Goal: Task Accomplishment & Management: Manage account settings

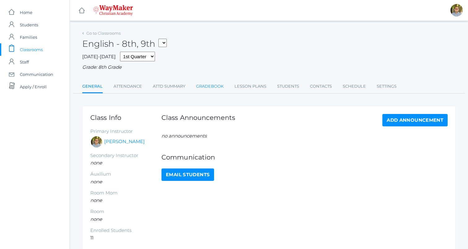
click at [220, 87] on link "Gradebook" at bounding box center [210, 86] width 28 height 12
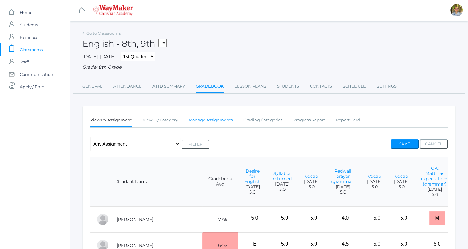
click at [208, 122] on link "Manage Assignments" at bounding box center [211, 120] width 44 height 12
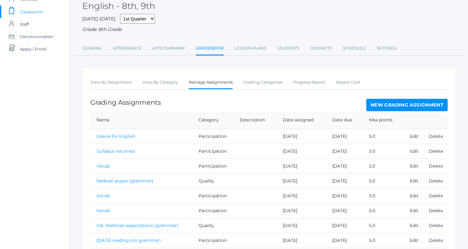
scroll to position [42, 0]
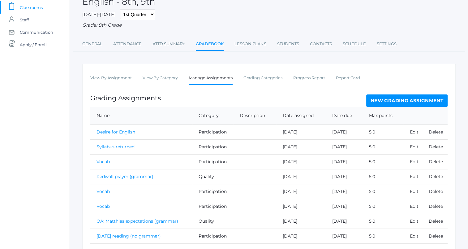
click at [390, 99] on link "New Grading Assignment" at bounding box center [406, 100] width 81 height 12
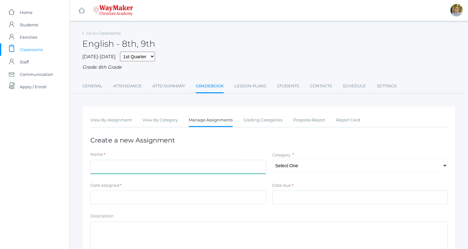
click at [191, 169] on input "Name" at bounding box center [178, 166] width 176 height 14
type input "Vocab"
click at [302, 168] on select "Select One Participation Accuracy Quality" at bounding box center [360, 165] width 176 height 14
select select "1065"
click at [272, 158] on select "Select One Participation Accuracy Quality" at bounding box center [360, 165] width 176 height 14
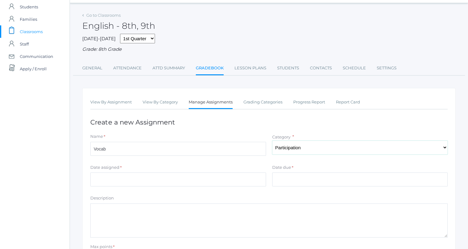
scroll to position [27, 0]
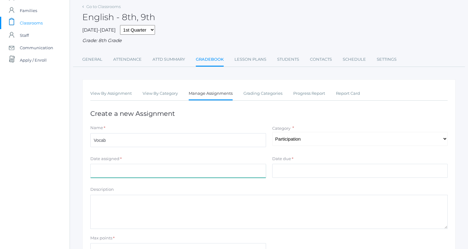
click at [225, 172] on input "Date assigned" at bounding box center [178, 171] width 176 height 14
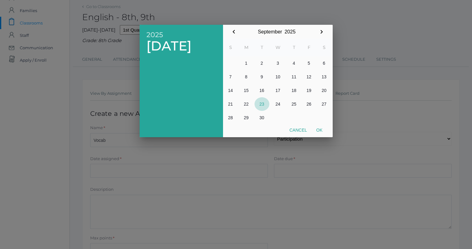
click at [258, 106] on button "23" at bounding box center [262, 104] width 15 height 14
click at [321, 131] on button "Ok" at bounding box center [319, 129] width 15 height 11
type input "2025-09-23"
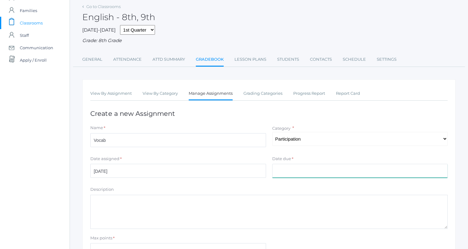
click at [316, 174] on input "Date due" at bounding box center [360, 171] width 176 height 14
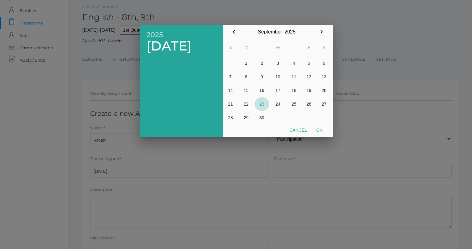
click at [260, 101] on button "23" at bounding box center [262, 104] width 15 height 14
click at [320, 130] on button "Ok" at bounding box center [319, 129] width 15 height 11
type input "[DATE]"
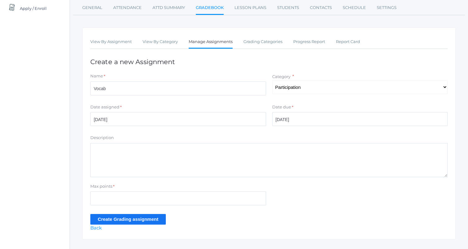
scroll to position [91, 0]
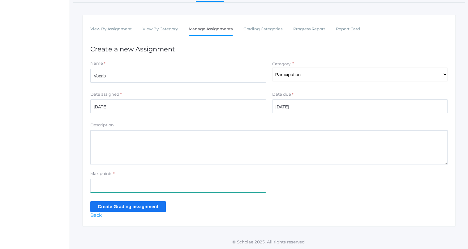
click at [210, 179] on input "Max points" at bounding box center [178, 185] width 176 height 14
type input "5"
click at [314, 188] on div "Max points * 5" at bounding box center [268, 182] width 363 height 25
click at [155, 202] on input "Create Grading assignment" at bounding box center [127, 206] width 75 height 10
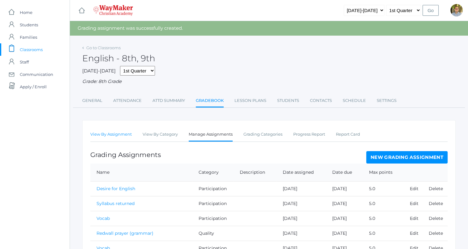
click at [99, 133] on link "View By Assignment" at bounding box center [110, 134] width 41 height 12
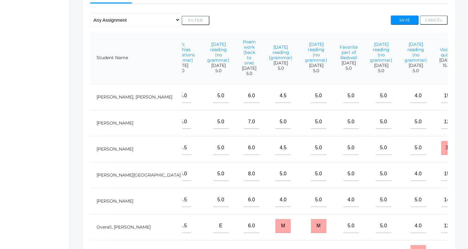
scroll to position [52, 253]
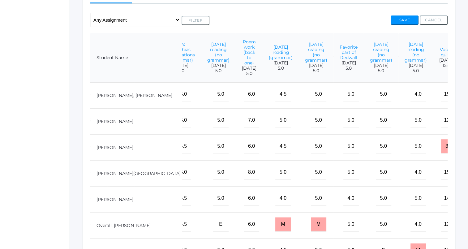
click at [467, 149] on input"] "text" at bounding box center [475, 146] width 15 height 14
type input"] "5"
click at [467, 99] on input"] "text" at bounding box center [475, 94] width 15 height 14
type input"] "5"
click at [467, 125] on input"] "text" at bounding box center [475, 120] width 15 height 14
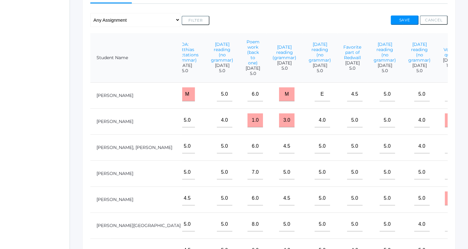
scroll to position [0, 253]
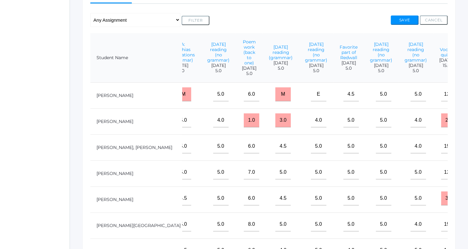
type input"] "5"
click at [467, 127] on input"] "text" at bounding box center [475, 120] width 15 height 14
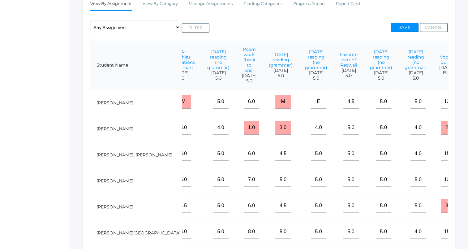
scroll to position [114, 0]
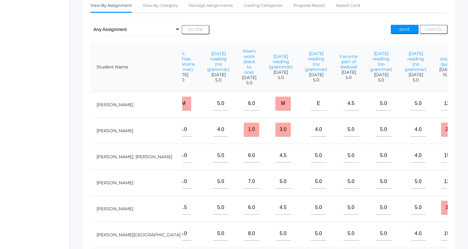
type input"] "5"
click at [467, 110] on input"] "text" at bounding box center [475, 103] width 15 height 14
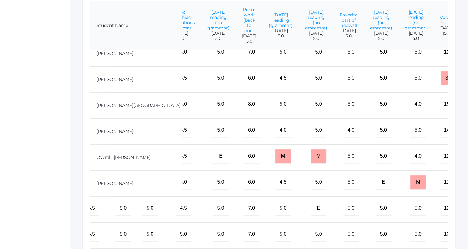
scroll to position [159, 0]
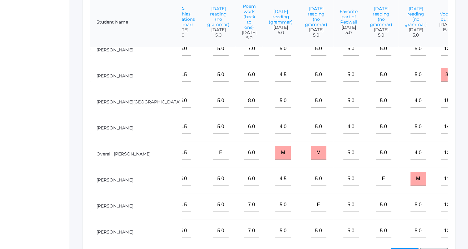
type input"] "5"
click at [467, 223] on input"] "text" at bounding box center [475, 230] width 15 height 14
type input"] "5"
click at [467, 94] on input"] "text" at bounding box center [475, 101] width 15 height 14
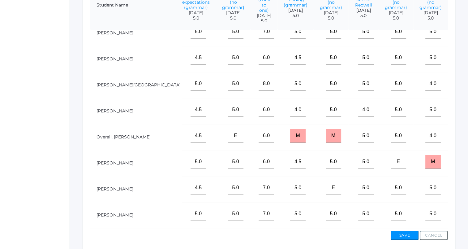
scroll to position [97, 253]
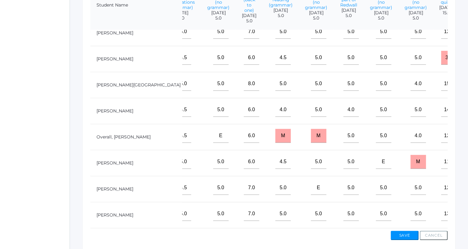
type input"] "5"
click at [467, 160] on input"] "text" at bounding box center [475, 162] width 15 height 14
type input"] "5"
click at [404, 232] on button "Save" at bounding box center [404, 234] width 28 height 9
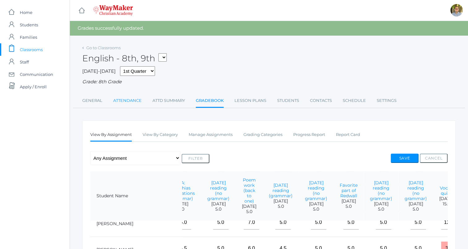
click at [124, 103] on link "Attendance" at bounding box center [127, 100] width 28 height 12
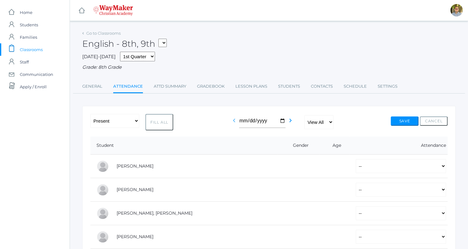
click at [232, 119] on icon "chevron_left" at bounding box center [233, 120] width 7 height 7
click at [216, 90] on link "Gradebook" at bounding box center [211, 86] width 28 height 12
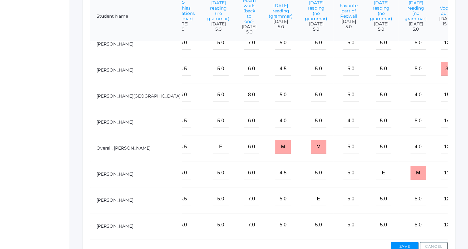
scroll to position [166, 0]
click at [467, 145] on input"] "text" at bounding box center [475, 146] width 15 height 14
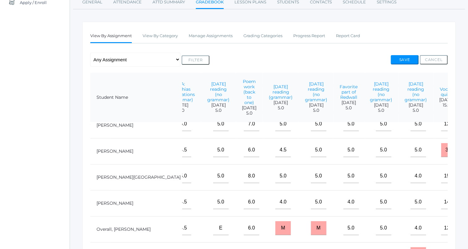
scroll to position [83, 0]
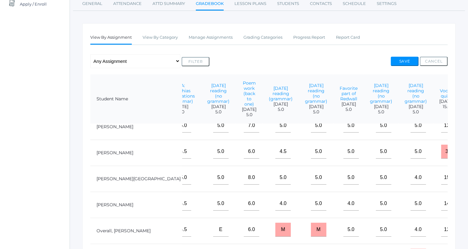
type input"] "e"
click at [410, 62] on button "Save" at bounding box center [404, 61] width 28 height 9
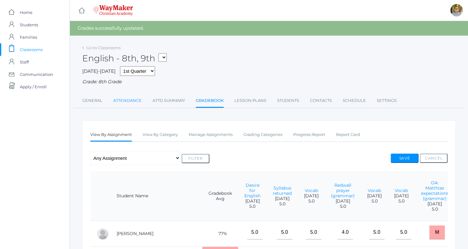
click at [124, 106] on link "Attendance" at bounding box center [127, 100] width 28 height 12
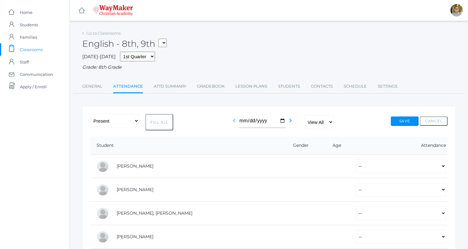
click at [232, 121] on icon "chevron_left" at bounding box center [233, 120] width 7 height 7
click at [242, 88] on link "Lesson Plans" at bounding box center [251, 86] width 32 height 12
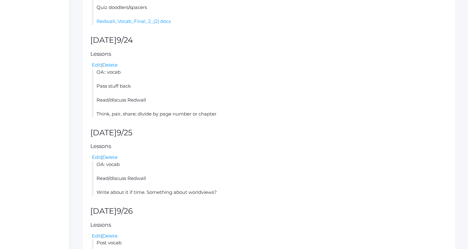
scroll to position [257, 0]
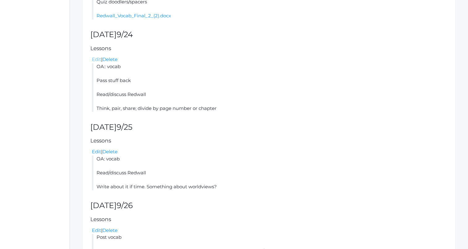
click at [95, 59] on link "Edit" at bounding box center [96, 59] width 9 height 6
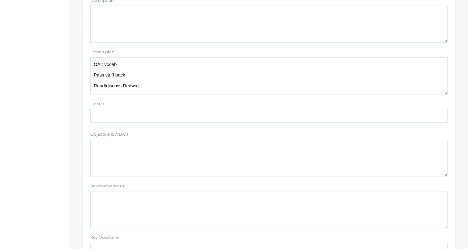
scroll to position [188, 0]
click at [155, 62] on textarea "OA:: vocab Pass stuff back Read/discuss Redwall Think, pair, share; divide by p…" at bounding box center [268, 73] width 357 height 37
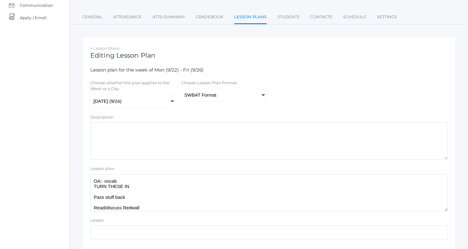
scroll to position [0, 0]
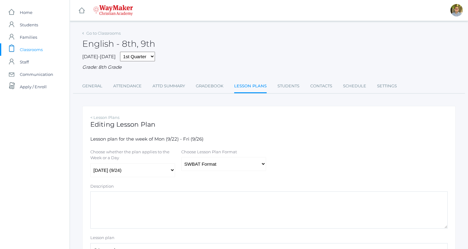
type textarea "OA:: vocab TURN THESE IN Pass stuff back Read/discuss Redwall Think, pair, shar…"
click at [203, 168] on select "Traditional Format SWBAT Format" at bounding box center [223, 164] width 85 height 14
select select "legacy"
click at [181, 157] on select "Traditional Format SWBAT Format" at bounding box center [223, 164] width 85 height 14
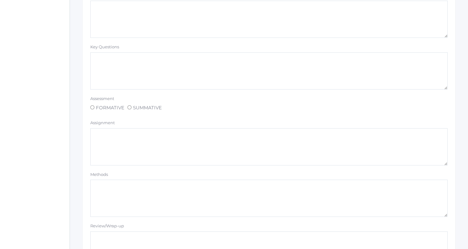
scroll to position [523, 0]
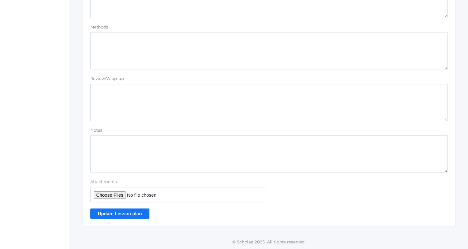
click at [122, 214] on input "Update Lesson plan" at bounding box center [119, 213] width 59 height 10
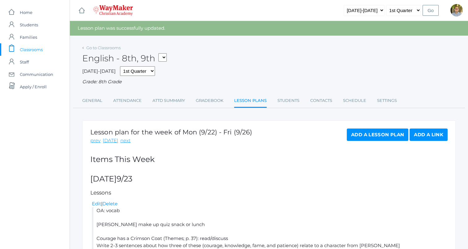
click at [41, 48] on span "Classrooms" at bounding box center [31, 49] width 23 height 12
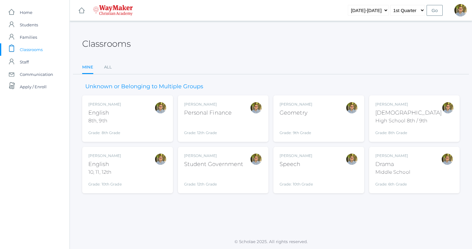
click at [149, 120] on div "[PERSON_NAME] [DEMOGRAPHIC_DATA] 8th, 9th Grade: 8th Grade 08ENGLISH" at bounding box center [127, 118] width 79 height 34
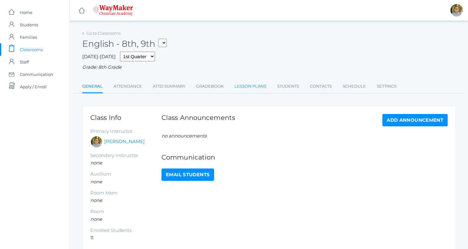
click at [249, 87] on link "Lesson Plans" at bounding box center [250, 86] width 32 height 12
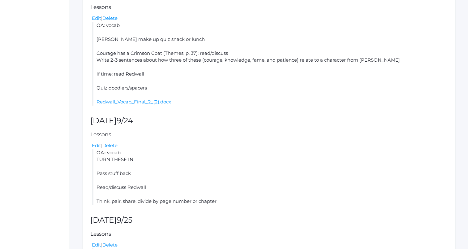
scroll to position [173, 0]
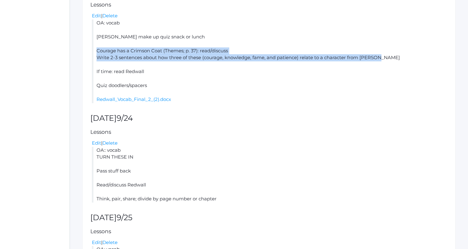
drag, startPoint x: 96, startPoint y: 51, endPoint x: 385, endPoint y: 58, distance: 289.1
click at [385, 58] on li "OA: vocab [PERSON_NAME] make up quiz snack or lunch Courage has a Crimson Coat …" at bounding box center [269, 60] width 355 height 83
copy li "Courage has a Crimson Coat (Themes; p. 37): read/discuss Write 2-3 sentences ab…"
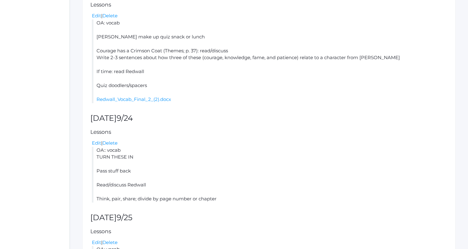
click at [280, 95] on li "OA: vocab LaRae make up quiz snack or lunch Courage has a Crimson Coat (Themes;…" at bounding box center [269, 60] width 355 height 83
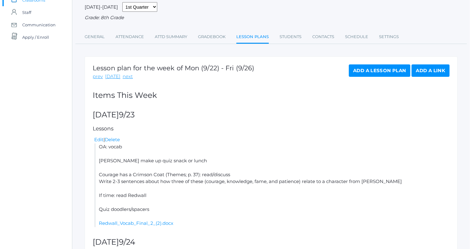
scroll to position [0, 0]
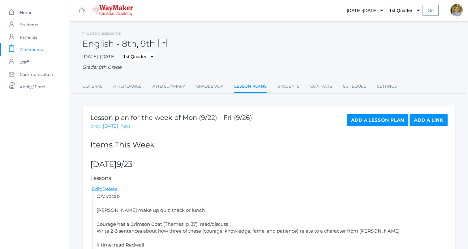
click at [40, 49] on span "Classrooms" at bounding box center [31, 49] width 23 height 12
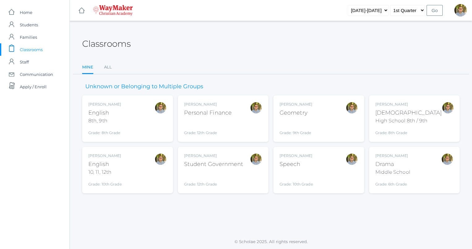
click at [162, 170] on div at bounding box center [161, 170] width 12 height 34
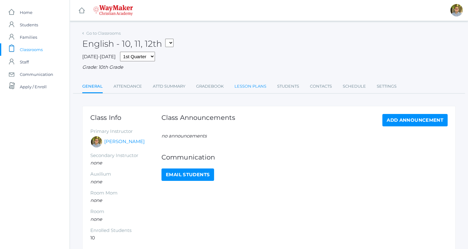
click at [249, 88] on link "Lesson Plans" at bounding box center [250, 86] width 32 height 12
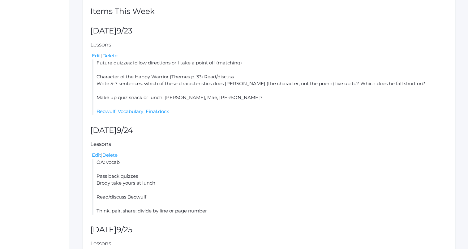
scroll to position [141, 0]
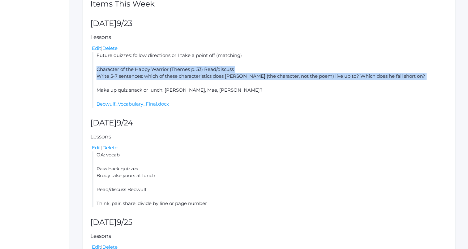
drag, startPoint x: 97, startPoint y: 68, endPoint x: 409, endPoint y: 86, distance: 312.7
click at [409, 86] on li "Future quizzes: follow directions or I take a point off (matching) Character of…" at bounding box center [269, 80] width 355 height 56
copy li "Character of the Happy Warrior (Themes p. 33) Read/discuss Write 5-7 sentences:…"
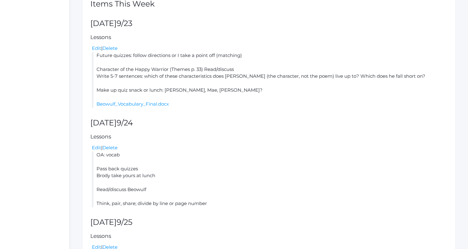
click at [381, 118] on div "Lesson plan for the week of Mon (9/22) - Fri (9/26) prev [DATE] next Add a Less…" at bounding box center [268, 170] width 373 height 411
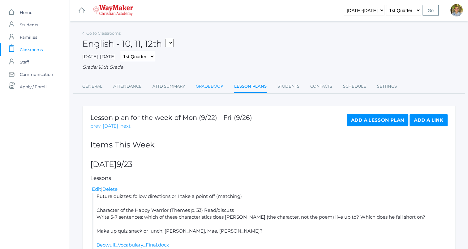
click at [215, 88] on link "Gradebook" at bounding box center [210, 86] width 28 height 12
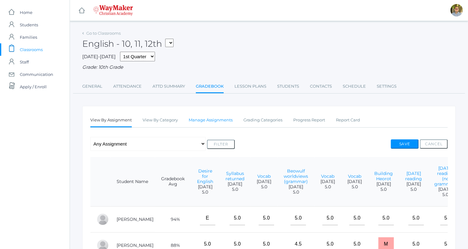
click at [218, 123] on link "Manage Assignments" at bounding box center [211, 120] width 44 height 12
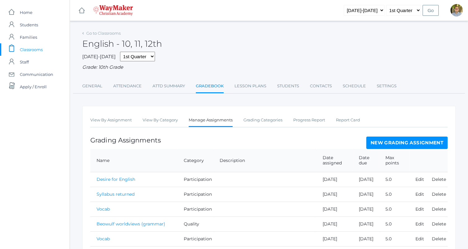
click at [376, 136] on div "View By Assignment View By Category Manage Assignments Grading Categories Progr…" at bounding box center [268, 252] width 373 height 293
click at [377, 138] on link "New Grading Assignment" at bounding box center [406, 142] width 81 height 12
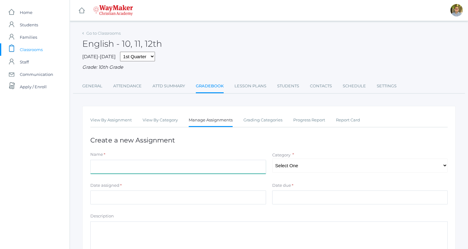
click at [214, 163] on input "Name" at bounding box center [178, 166] width 176 height 14
type input "Vocab"
click at [297, 168] on select "Select One Participation Quality Accuracy" at bounding box center [360, 165] width 176 height 14
select select "1113"
click at [272, 158] on select "Select One Participation Quality Accuracy" at bounding box center [360, 165] width 176 height 14
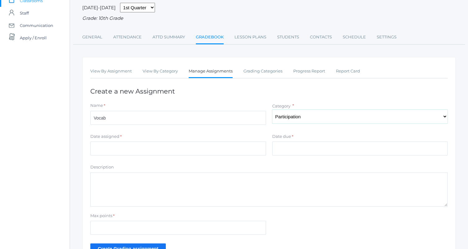
scroll to position [53, 0]
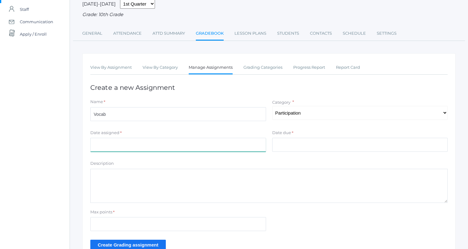
click at [238, 149] on input "Date assigned" at bounding box center [178, 145] width 176 height 14
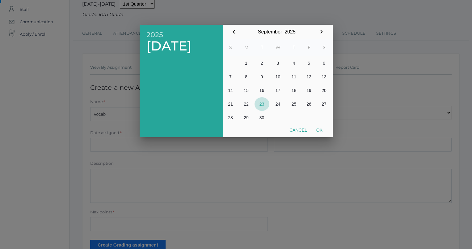
click at [261, 104] on button "23" at bounding box center [262, 104] width 15 height 14
click at [319, 130] on button "Ok" at bounding box center [319, 129] width 15 height 11
type input "[DATE]"
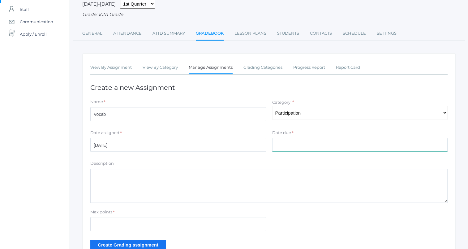
click at [323, 143] on input "Date due" at bounding box center [360, 145] width 176 height 14
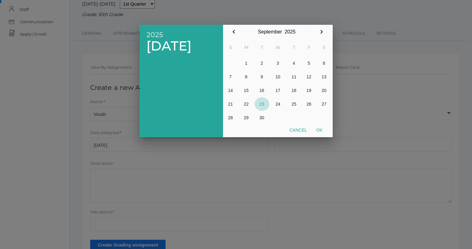
click at [262, 104] on button "23" at bounding box center [262, 104] width 15 height 14
click at [323, 129] on button "Ok" at bounding box center [319, 129] width 15 height 11
type input "[DATE]"
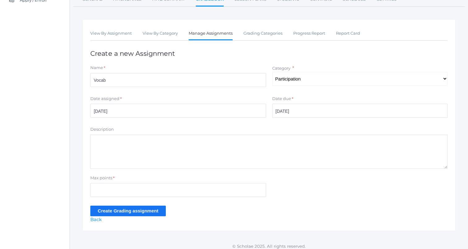
scroll to position [91, 0]
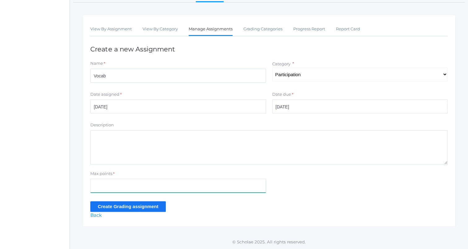
click at [245, 184] on input "Max points" at bounding box center [178, 185] width 176 height 14
type input "5"
click at [320, 209] on div "Create Grading assignment" at bounding box center [268, 206] width 357 height 10
click at [146, 203] on input "Create Grading assignment" at bounding box center [127, 206] width 75 height 10
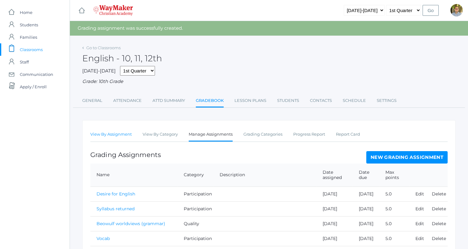
click at [114, 132] on link "View By Assignment" at bounding box center [110, 134] width 41 height 12
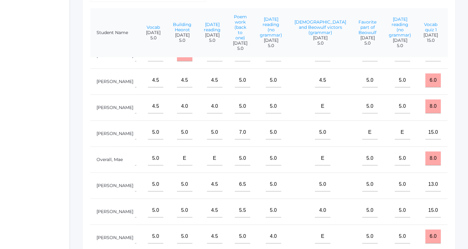
scroll to position [41, 201]
click at [452, 163] on input"] "text" at bounding box center [459, 158] width 15 height 14
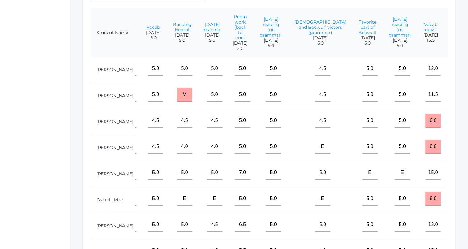
scroll to position [0, 201]
type input"] "5"
click at [452, 76] on input"] "text" at bounding box center [459, 69] width 15 height 14
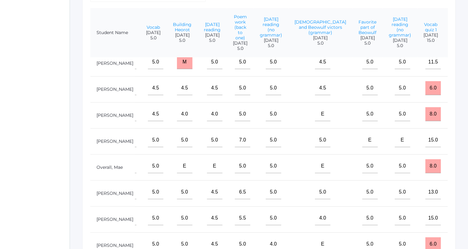
scroll to position [71, 201]
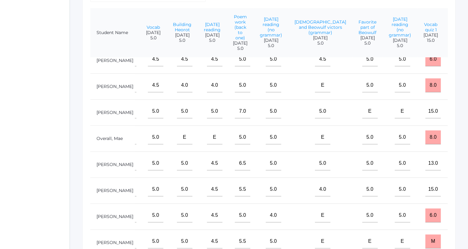
type input"] "5"
click at [452, 189] on input"] "text" at bounding box center [459, 189] width 15 height 14
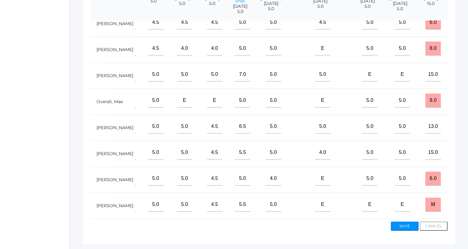
scroll to position [186, 0]
type input"] "5"
click at [452, 121] on input"] "text" at bounding box center [459, 126] width 15 height 14
type input"] "5"
click at [409, 225] on button "Save" at bounding box center [404, 225] width 28 height 9
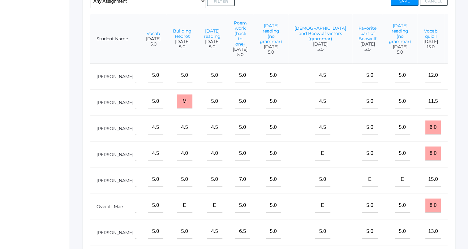
scroll to position [155, 0]
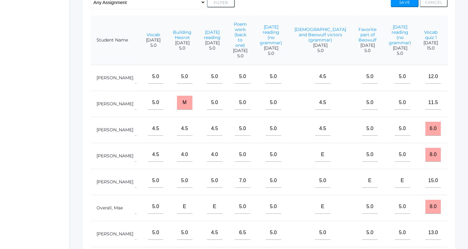
click at [444, 106] on td at bounding box center [457, 104] width 27 height 26
click at [452, 109] on input"] "text" at bounding box center [459, 103] width 15 height 14
type input"] "m"
click at [452, 135] on input"] "text" at bounding box center [459, 128] width 15 height 14
type input"] "m"
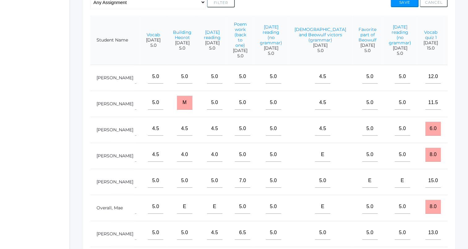
click at [452, 161] on input"] "text" at bounding box center [459, 154] width 15 height 14
type input"] "m"
click at [452, 187] on input"] "text" at bounding box center [459, 180] width 15 height 14
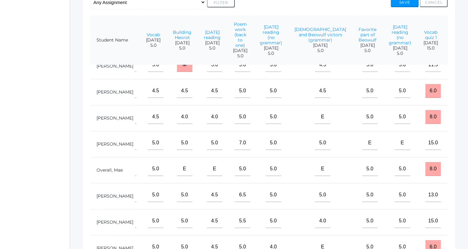
scroll to position [71, 201]
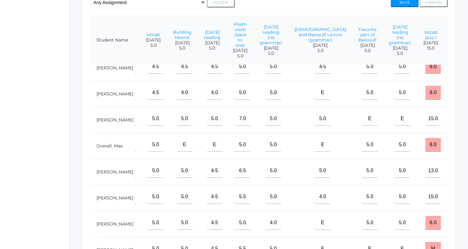
type input"] "m"
click at [452, 221] on input"] "text" at bounding box center [459, 222] width 15 height 14
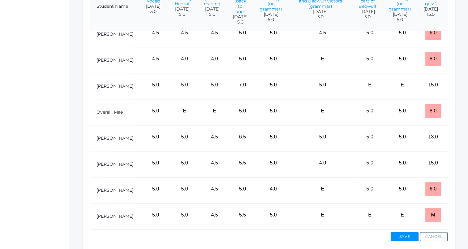
scroll to position [190, 0]
type input"] "m"
click at [452, 208] on input"] "text" at bounding box center [459, 214] width 15 height 14
type input"] "m"
click at [408, 235] on button "Save" at bounding box center [404, 235] width 28 height 9
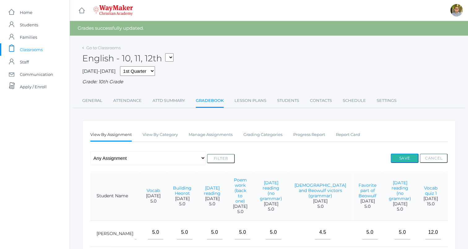
click at [409, 159] on button "Save" at bounding box center [404, 157] width 28 height 9
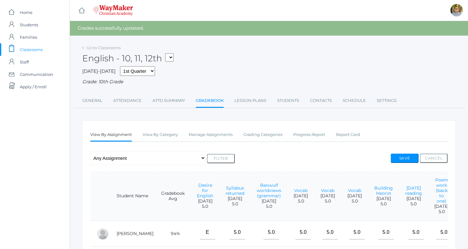
click at [32, 48] on span "Classrooms" at bounding box center [31, 49] width 23 height 12
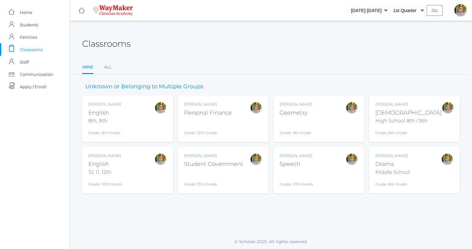
click at [146, 123] on div "[PERSON_NAME] [DEMOGRAPHIC_DATA] 8th, 9th Grade: 8th Grade 08ENGLISH" at bounding box center [127, 118] width 79 height 34
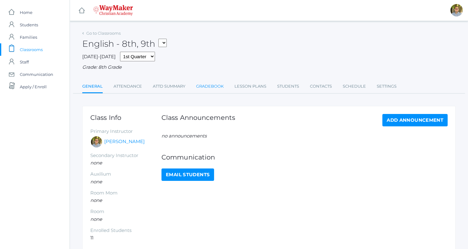
click at [207, 88] on link "Gradebook" at bounding box center [210, 86] width 28 height 12
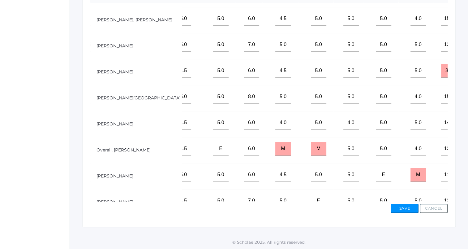
scroll to position [71, 253]
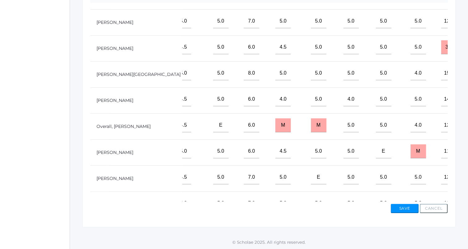
click at [467, 106] on input"] "text" at bounding box center [475, 99] width 15 height 14
type input"] "m"
click at [467, 177] on input"] "text" at bounding box center [475, 177] width 15 height 14
type input"] "m"
click at [407, 207] on button "Save" at bounding box center [404, 207] width 28 height 9
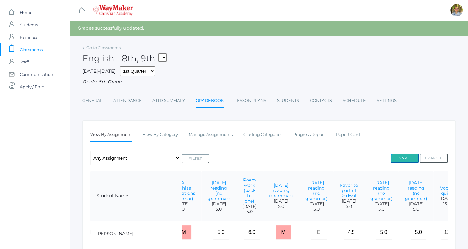
click at [408, 158] on button "Save" at bounding box center [404, 157] width 28 height 9
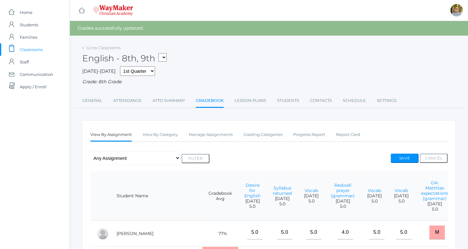
click at [20, 46] on span "Classrooms" at bounding box center [31, 49] width 23 height 12
